Goal: Transaction & Acquisition: Purchase product/service

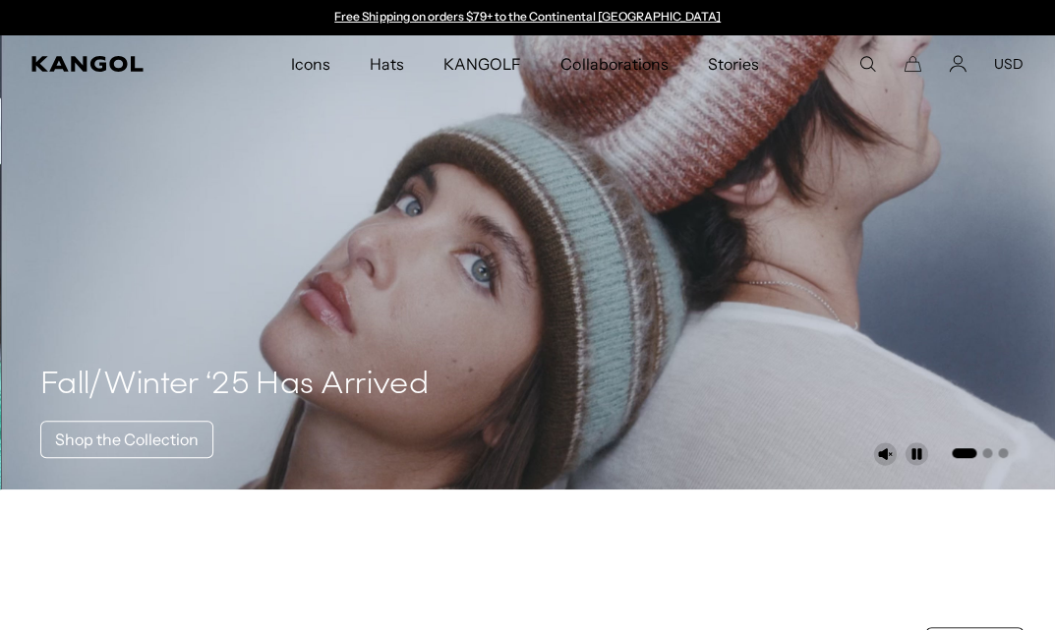
click at [867, 59] on icon "Search here" at bounding box center [867, 64] width 18 height 18
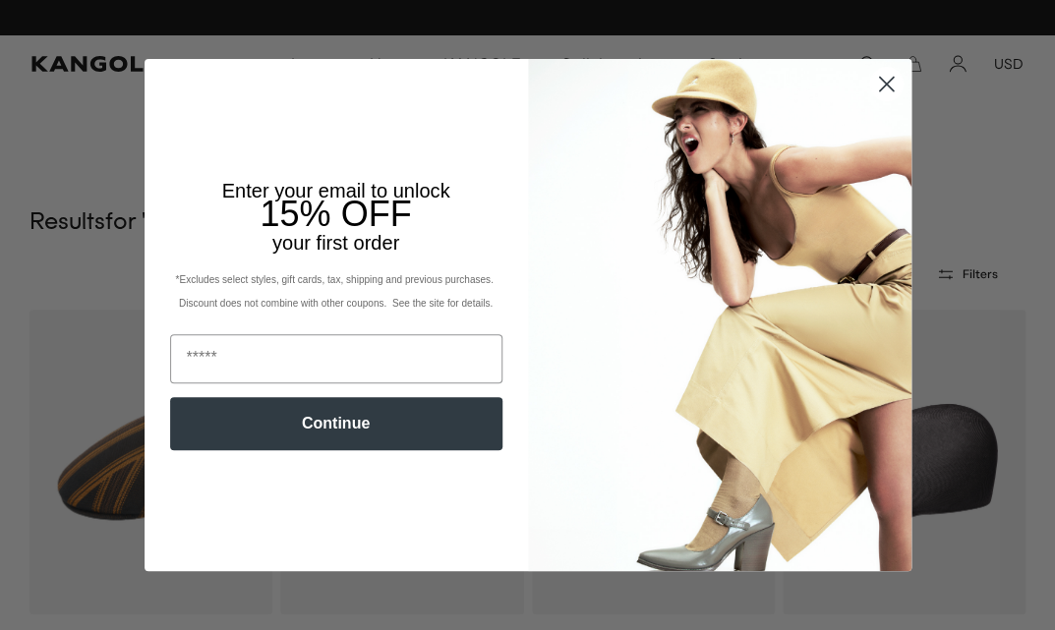
scroll to position [0, 405]
click at [882, 88] on icon "Close dialog" at bounding box center [886, 85] width 14 height 14
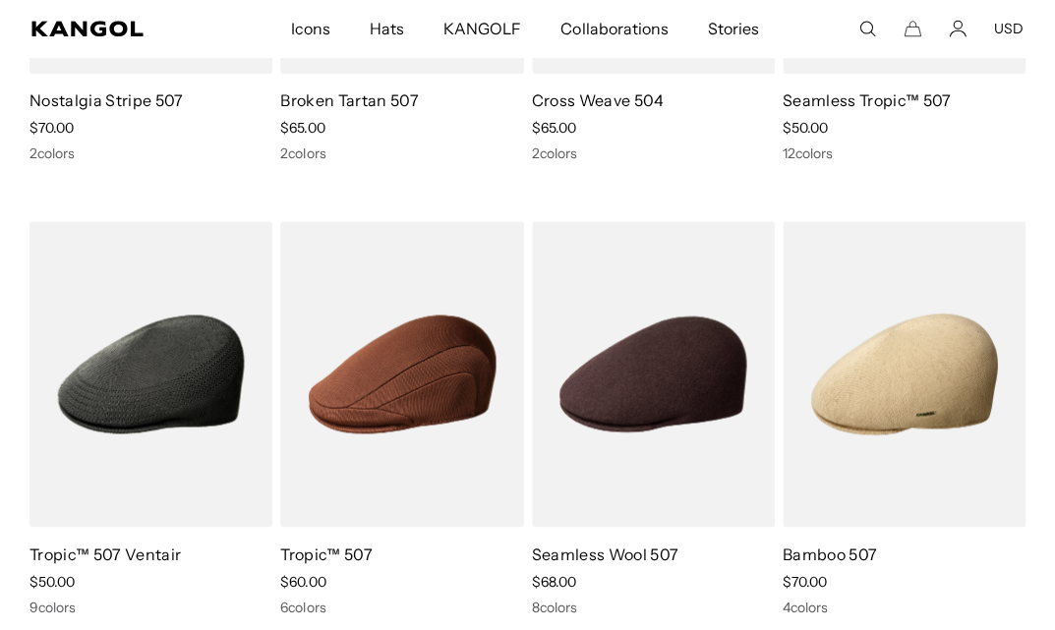
scroll to position [0, 0]
click at [869, 25] on icon "Search here" at bounding box center [867, 29] width 18 height 18
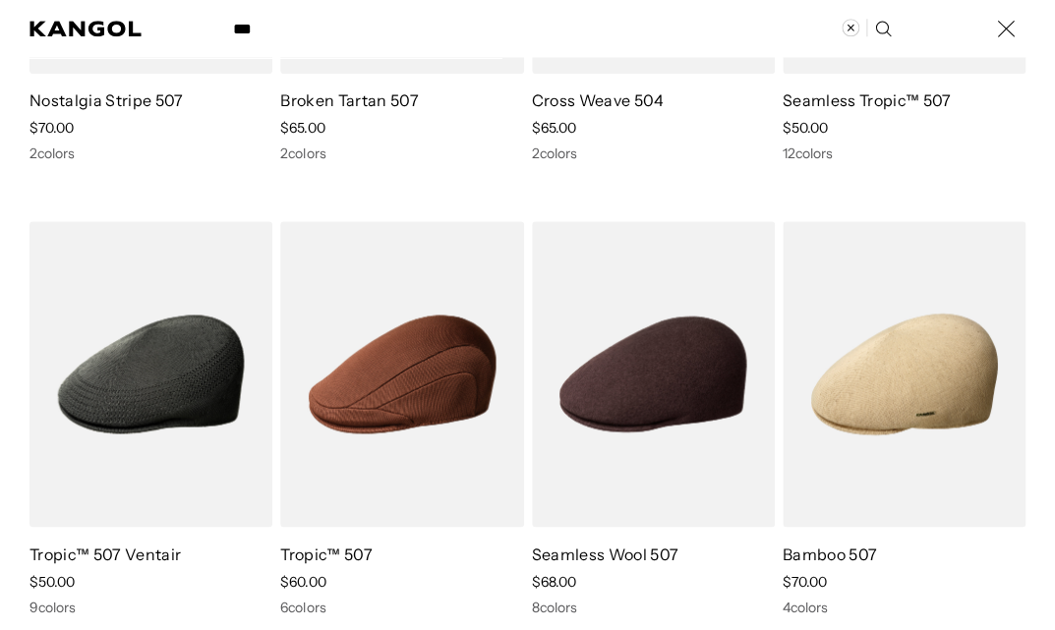
scroll to position [0, 405]
click at [726, 35] on input "***" at bounding box center [560, 28] width 679 height 49
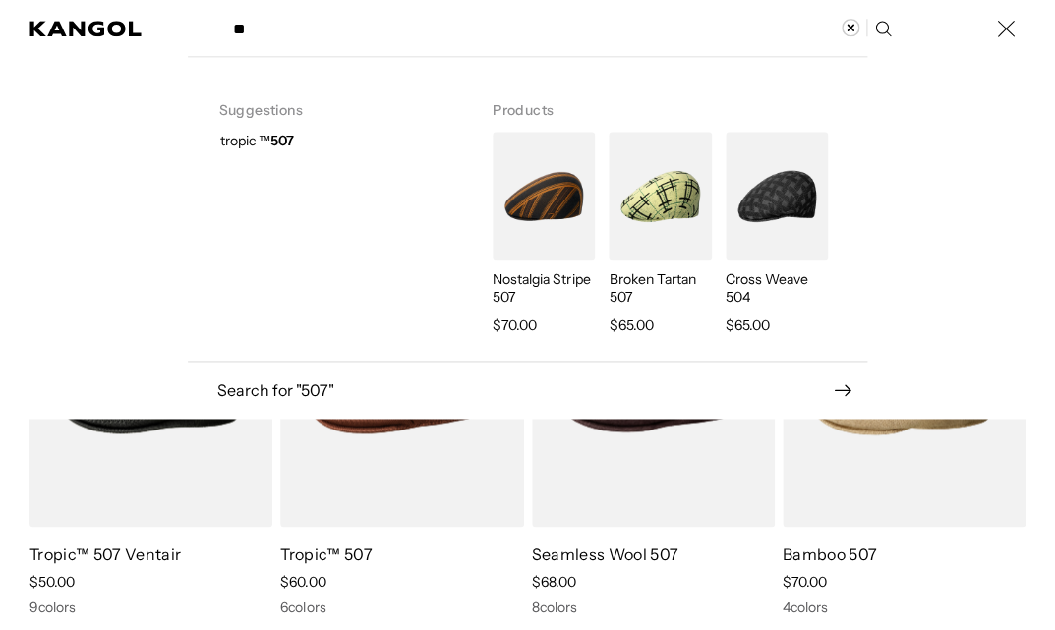
type input "*"
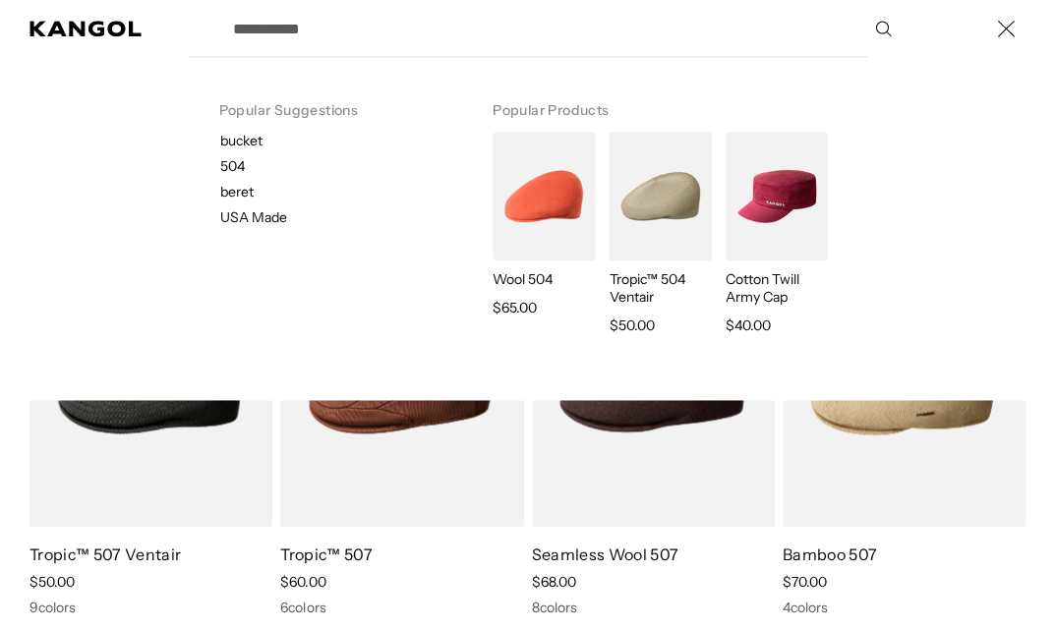
type input "*"
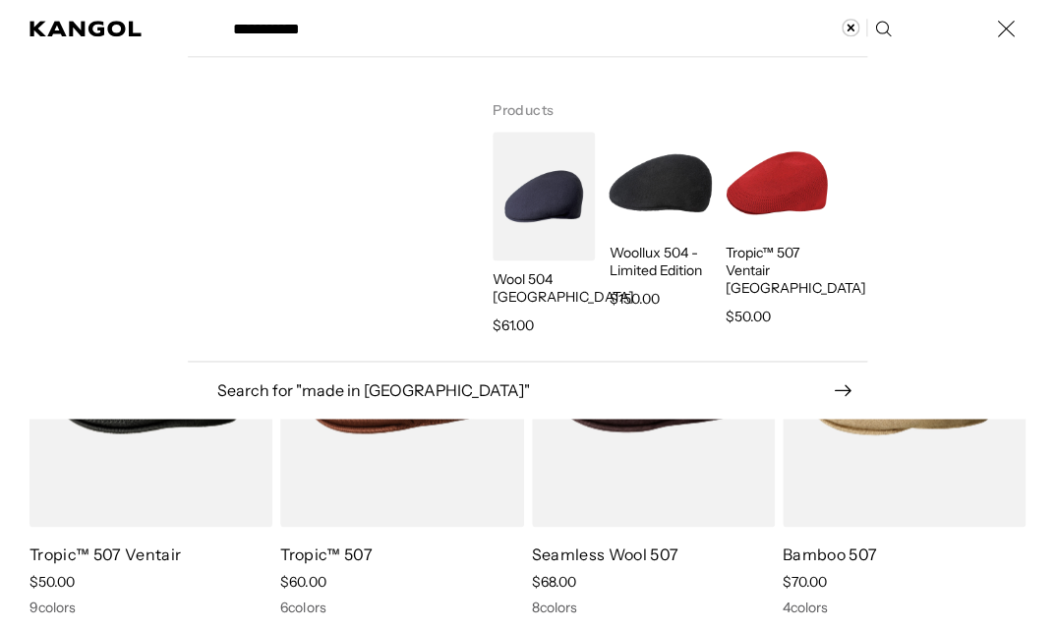
type input "**********"
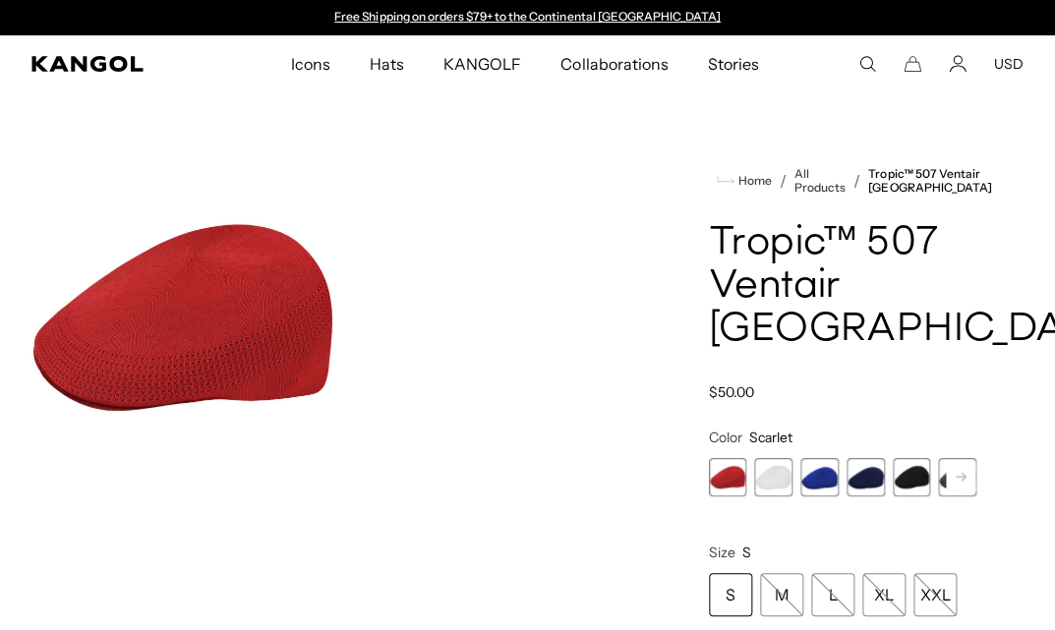
scroll to position [0, 405]
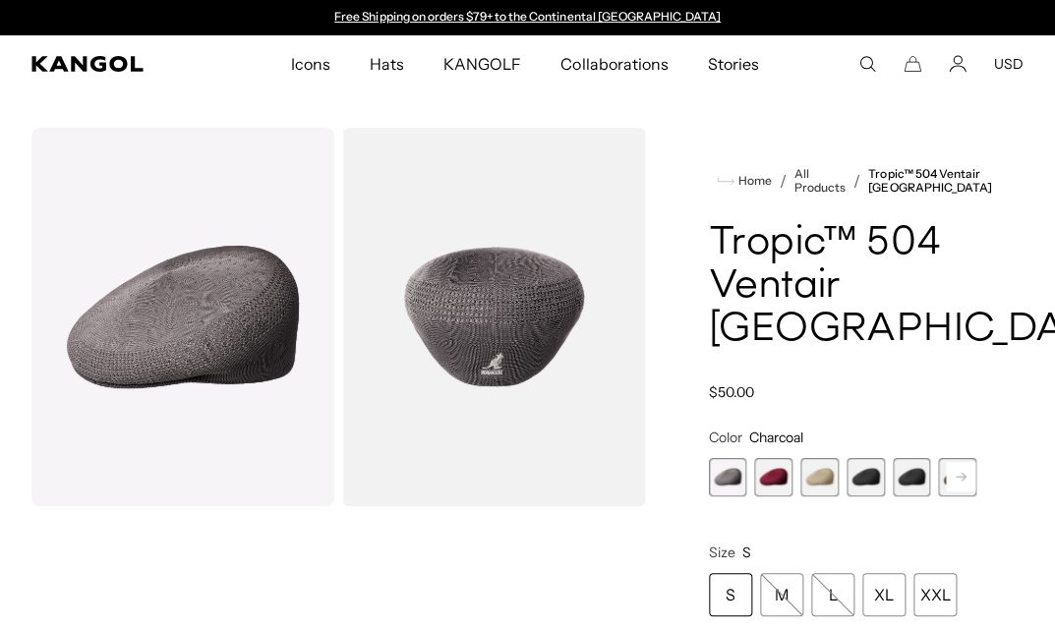
click at [723, 458] on span "1 of 16" at bounding box center [728, 477] width 38 height 38
click at [770, 458] on span "2 of 16" at bounding box center [773, 477] width 38 height 38
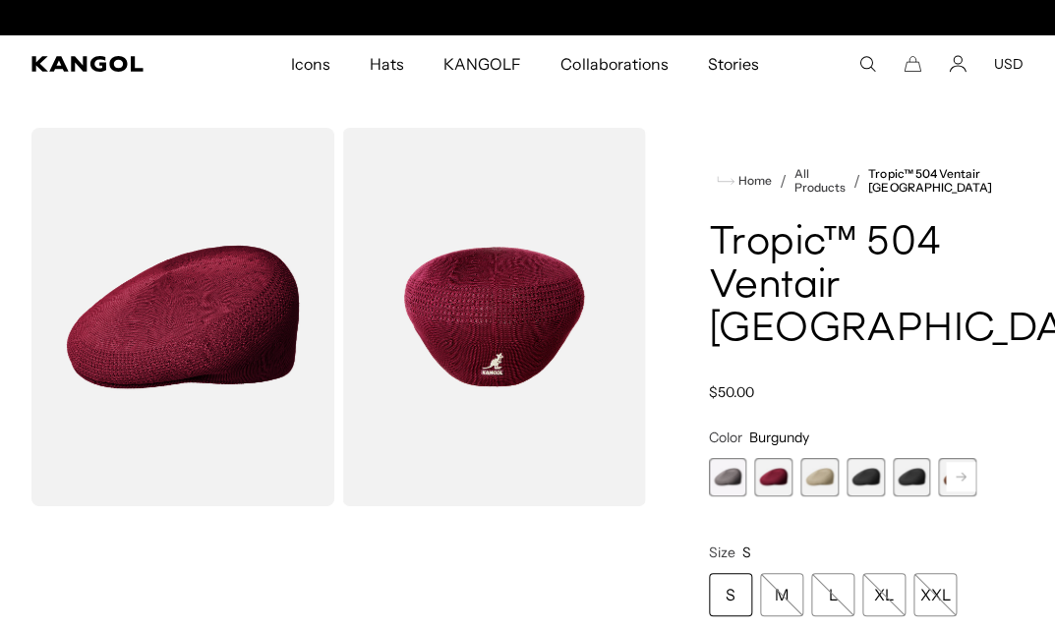
scroll to position [0, 405]
click at [819, 458] on span "3 of 16" at bounding box center [819, 477] width 38 height 38
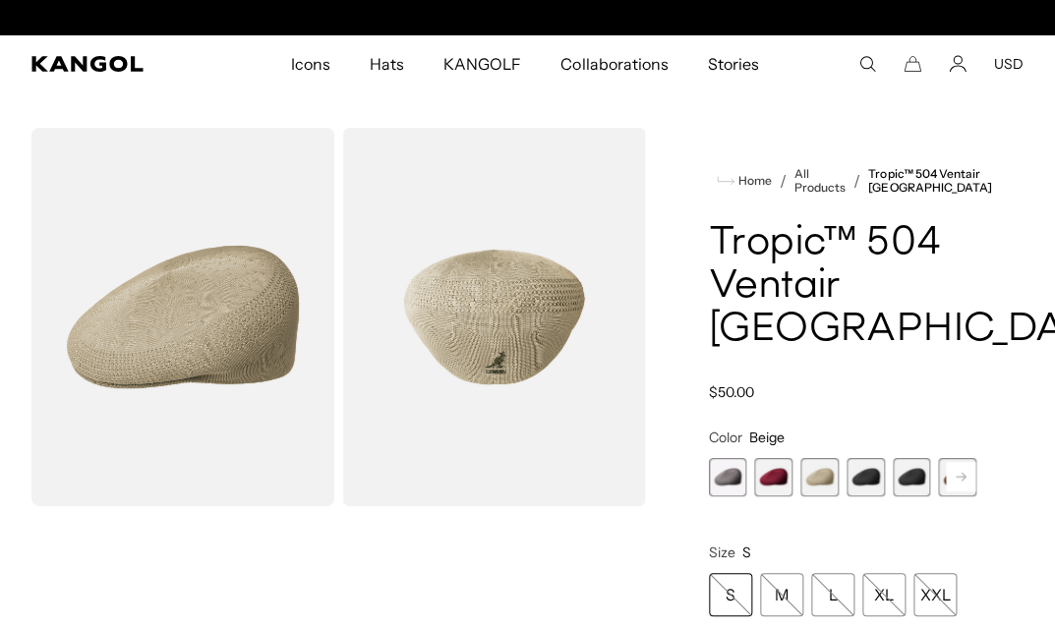
click at [858, 458] on span "4 of 16" at bounding box center [865, 477] width 38 height 38
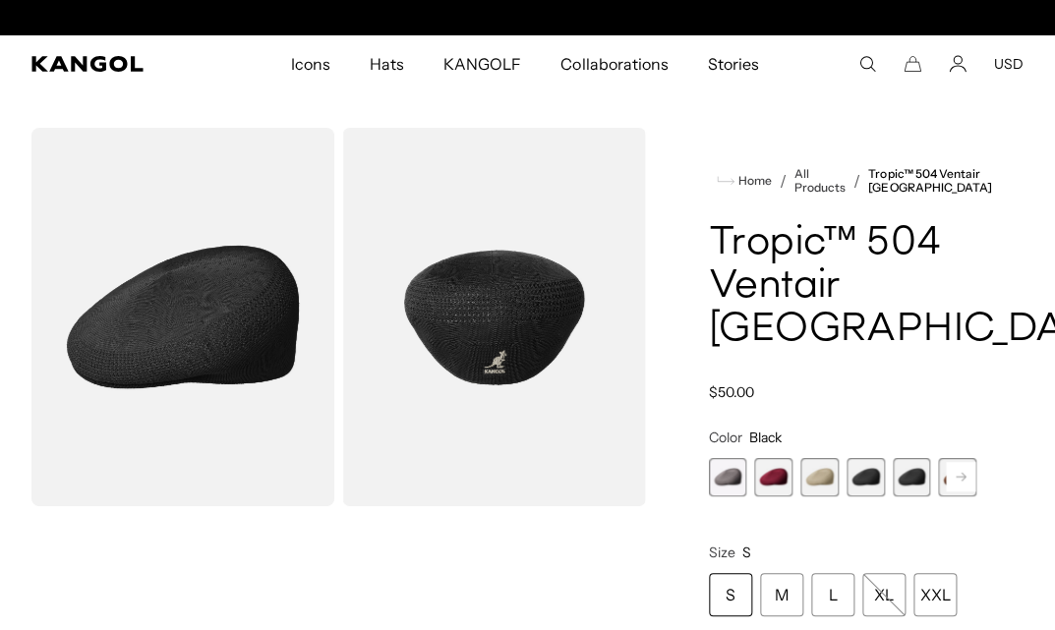
scroll to position [0, 405]
click at [926, 458] on span "5 of 16" at bounding box center [912, 477] width 38 height 38
click at [950, 462] on rect at bounding box center [960, 476] width 29 height 29
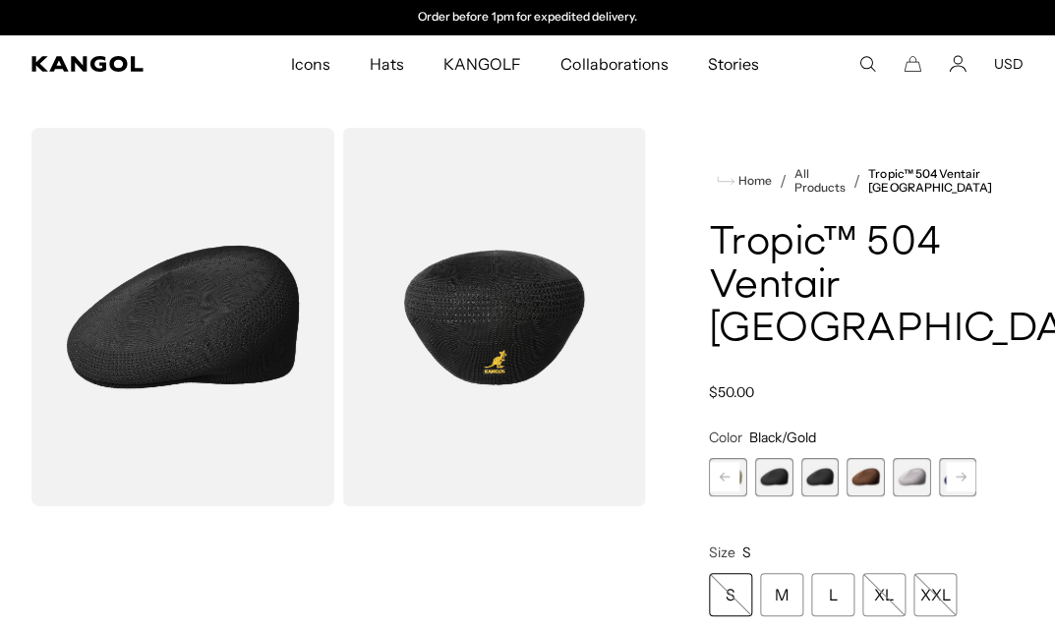
click at [950, 462] on rect at bounding box center [960, 476] width 29 height 29
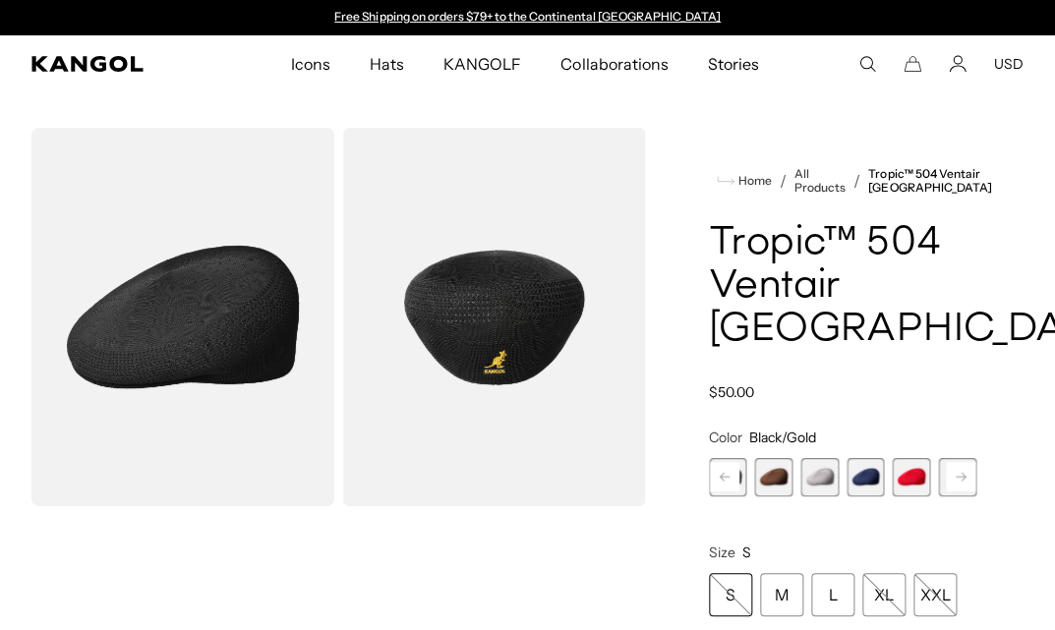
click at [726, 462] on rect at bounding box center [724, 476] width 29 height 29
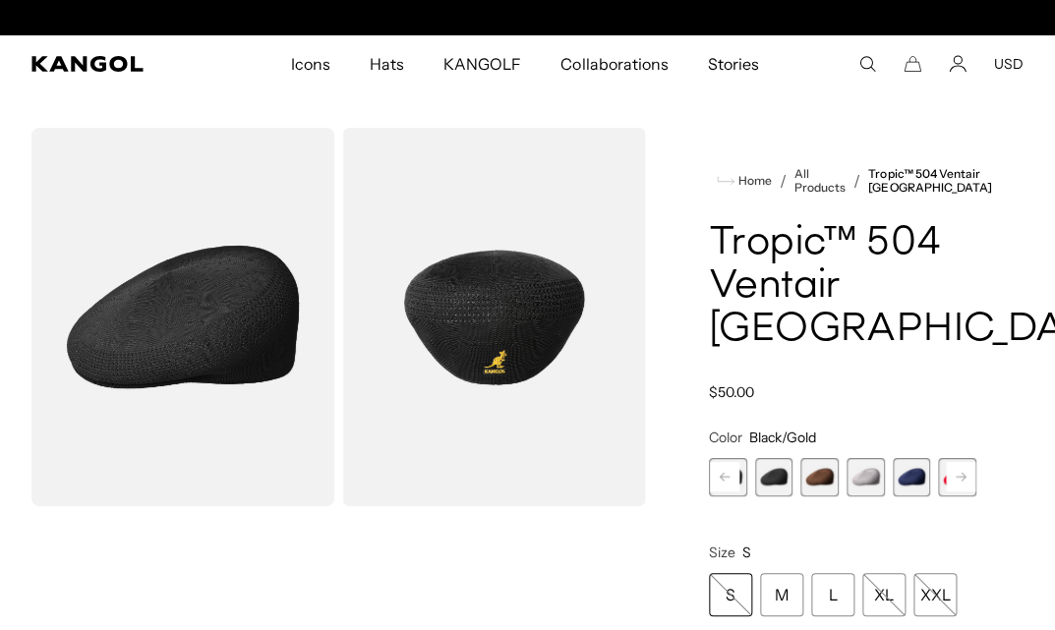
scroll to position [0, 405]
click at [726, 462] on rect at bounding box center [724, 476] width 29 height 29
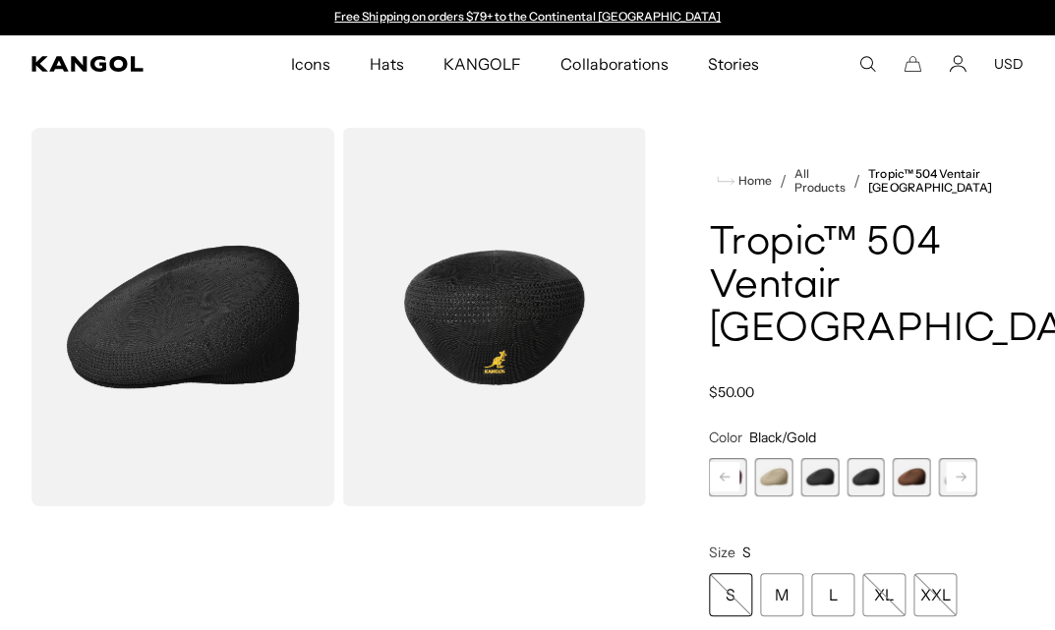
click at [858, 458] on span "5 of 16" at bounding box center [865, 477] width 38 height 38
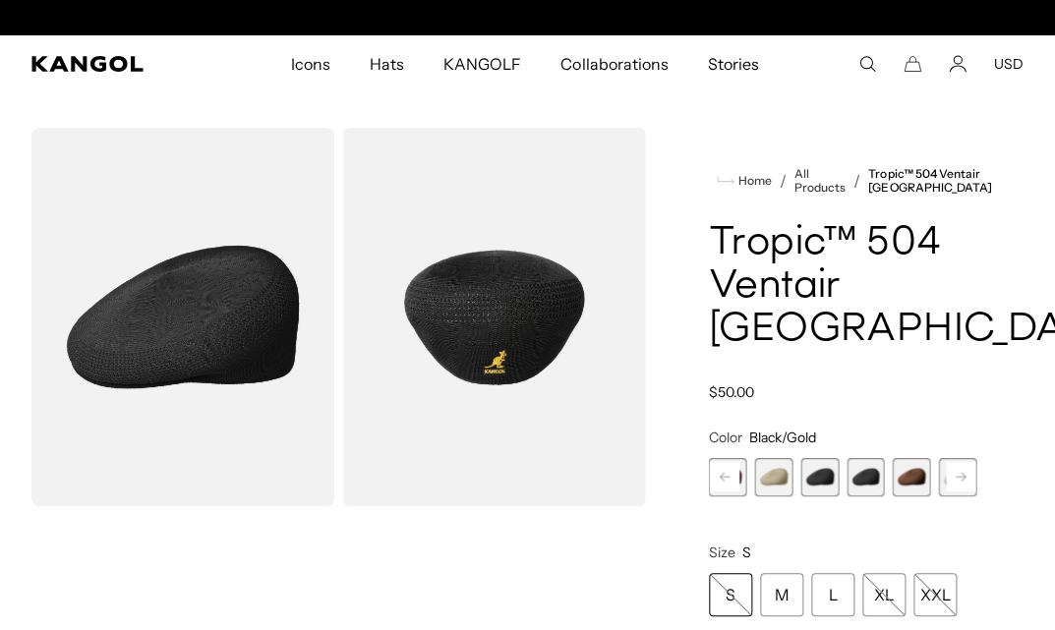
scroll to position [0, 405]
click at [900, 458] on span "6 of 16" at bounding box center [912, 477] width 38 height 38
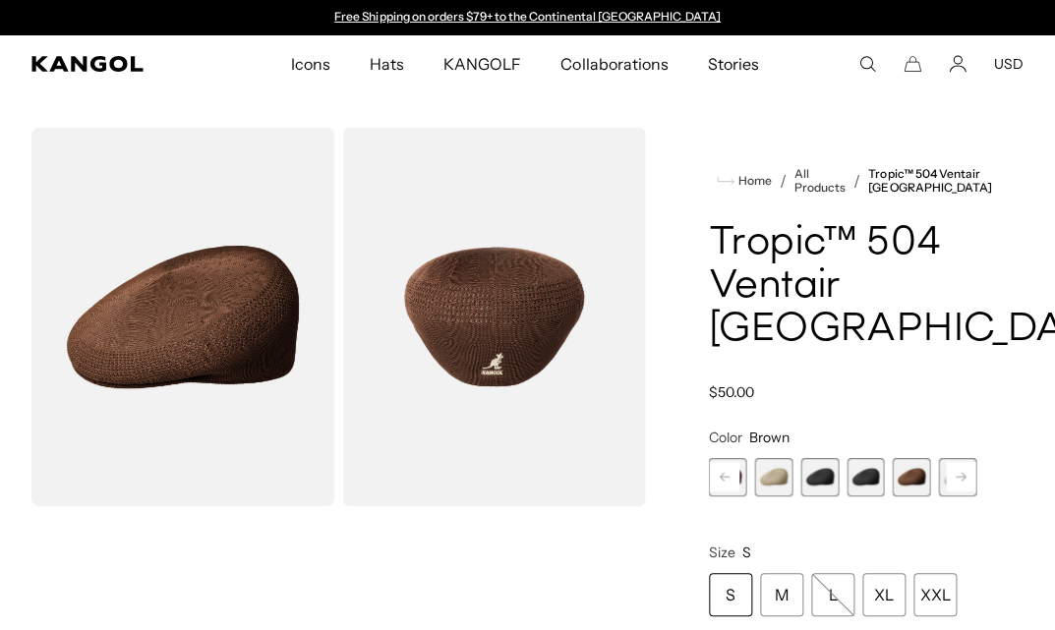
click at [959, 462] on rect at bounding box center [960, 476] width 29 height 29
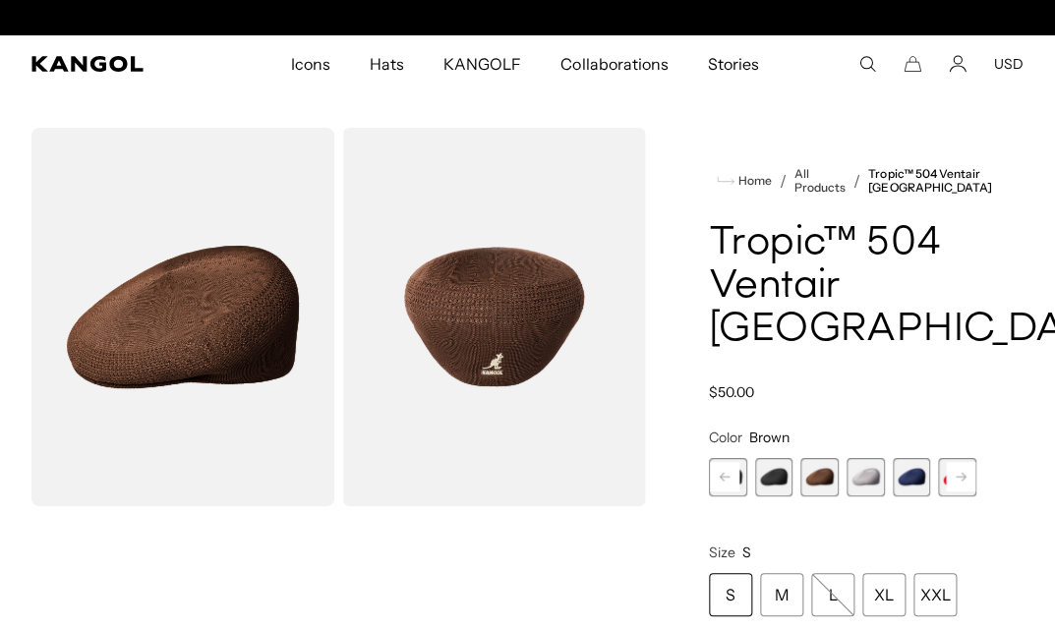
click at [959, 462] on rect at bounding box center [960, 476] width 29 height 29
click at [779, 458] on span "6 of 16" at bounding box center [773, 477] width 38 height 38
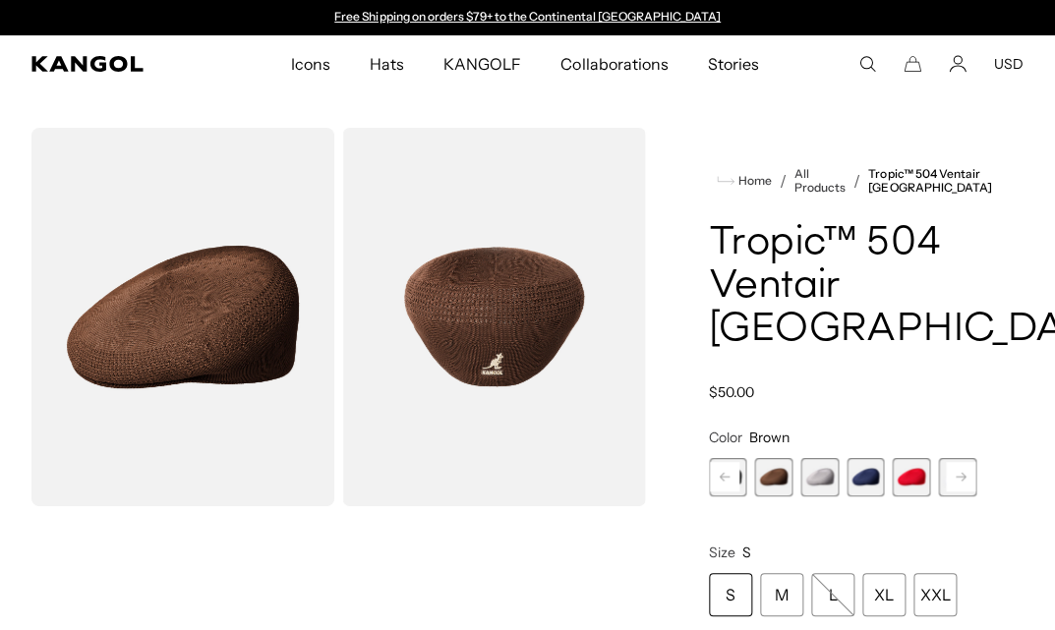
click at [779, 458] on span "6 of 16" at bounding box center [773, 477] width 38 height 38
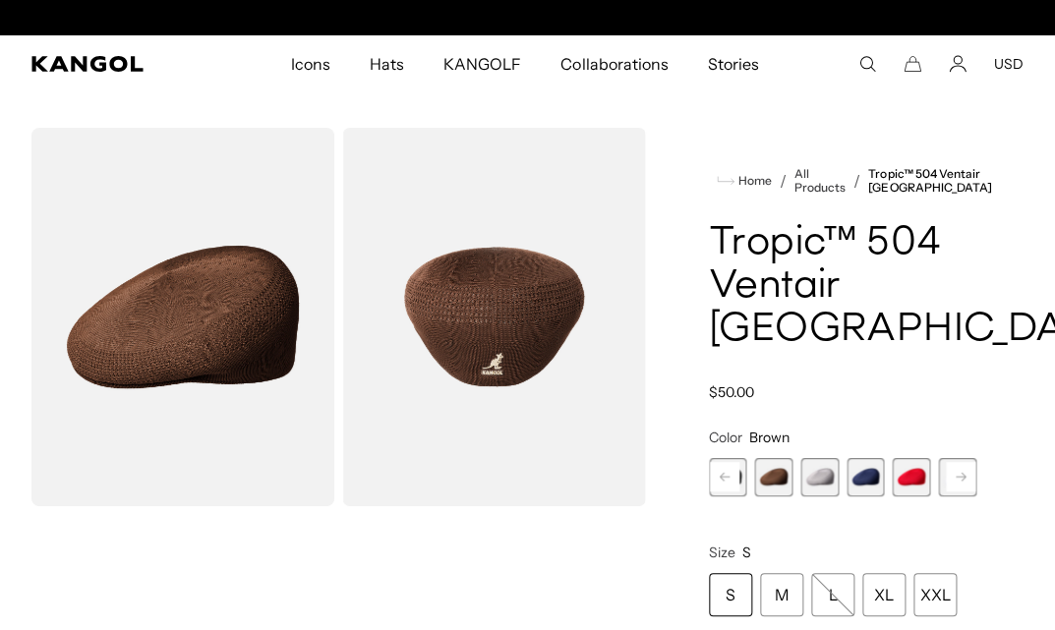
scroll to position [0, 405]
click at [824, 458] on span "7 of 16" at bounding box center [819, 477] width 38 height 38
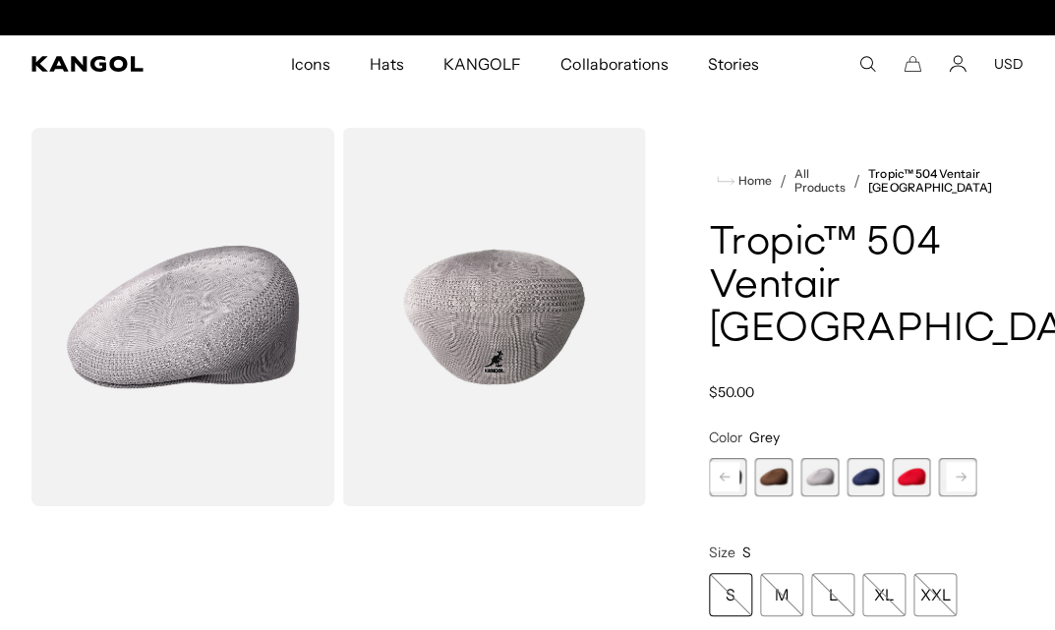
scroll to position [0, 405]
click at [822, 458] on span "7 of 16" at bounding box center [819, 477] width 38 height 38
